Goal: Transaction & Acquisition: Subscribe to service/newsletter

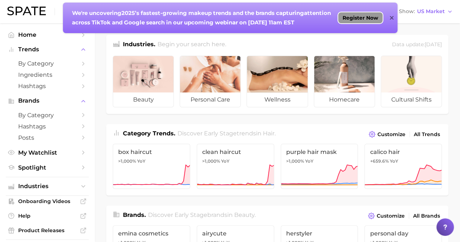
click at [363, 17] on span "Register Now" at bounding box center [360, 18] width 36 height 6
